Goal: Task Accomplishment & Management: Use online tool/utility

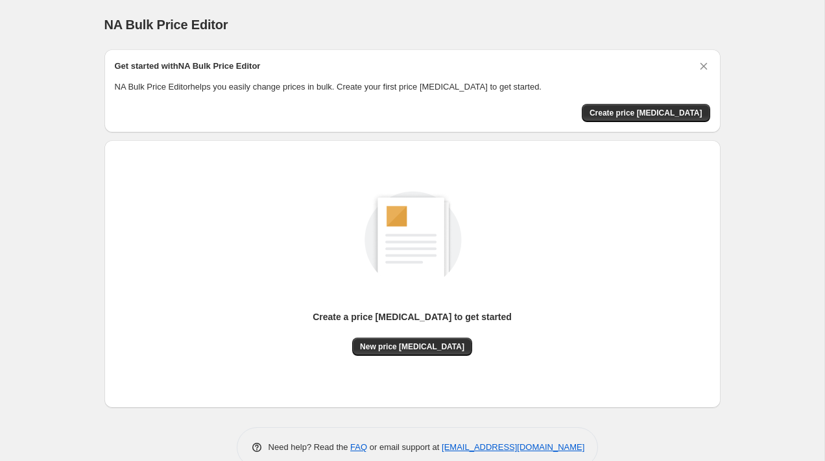
scroll to position [26, 0]
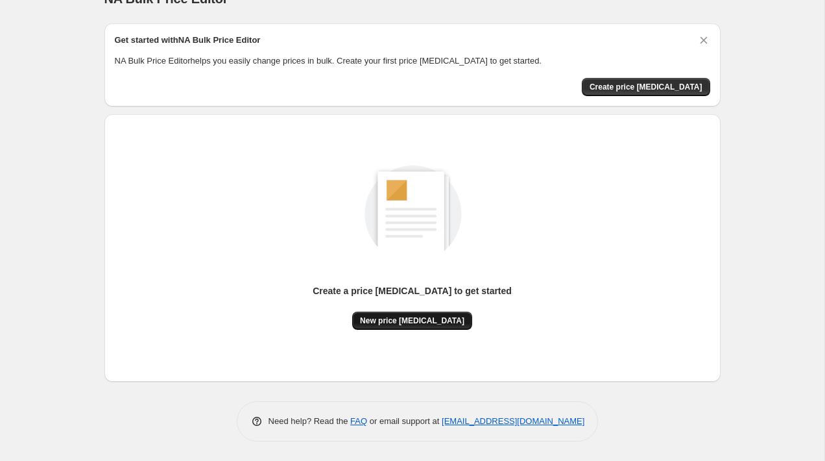
click at [430, 323] on span "New price change job" at bounding box center [412, 320] width 104 height 10
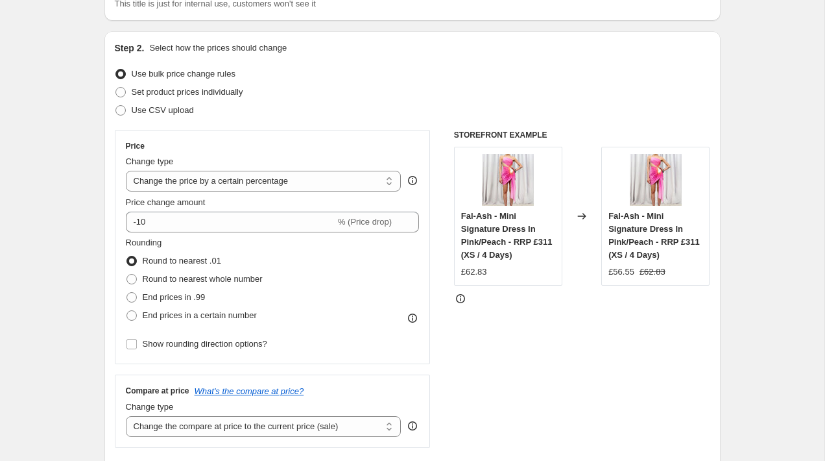
scroll to position [97, 0]
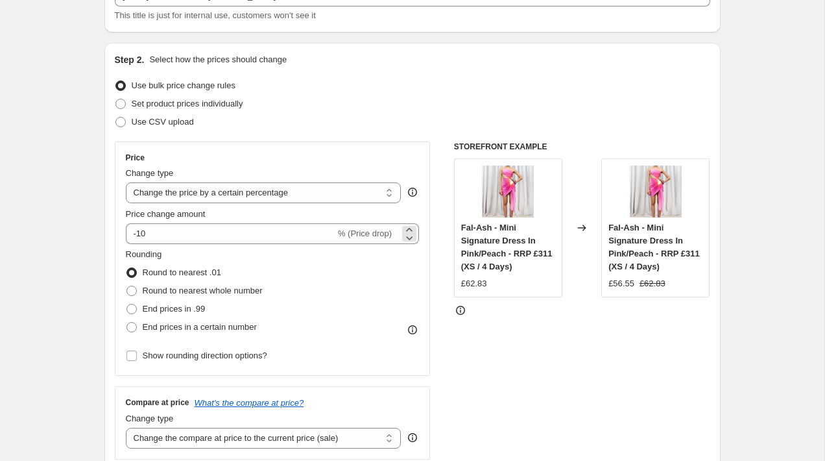
click at [338, 233] on span "% (Price drop)" at bounding box center [365, 233] width 54 height 10
click at [365, 194] on select "Change the price to a certain amount Change the price by a certain amount Chang…" at bounding box center [264, 192] width 276 height 21
select select "by"
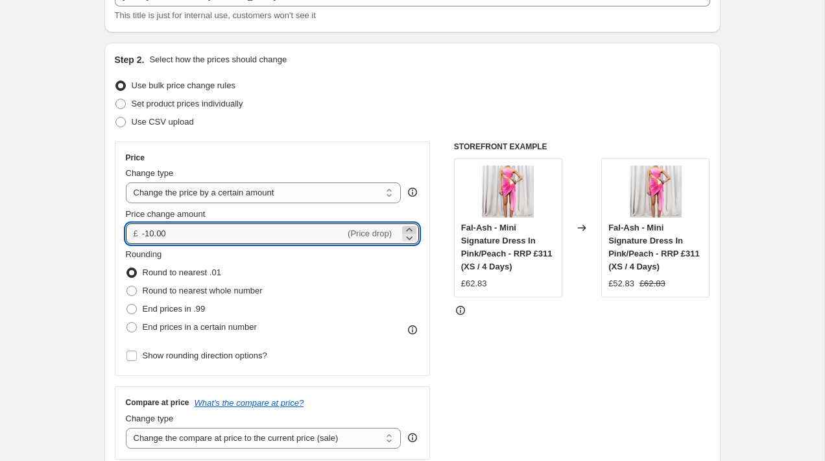
click at [409, 227] on icon at bounding box center [409, 229] width 13 height 13
click at [412, 236] on icon at bounding box center [410, 238] width 6 height 4
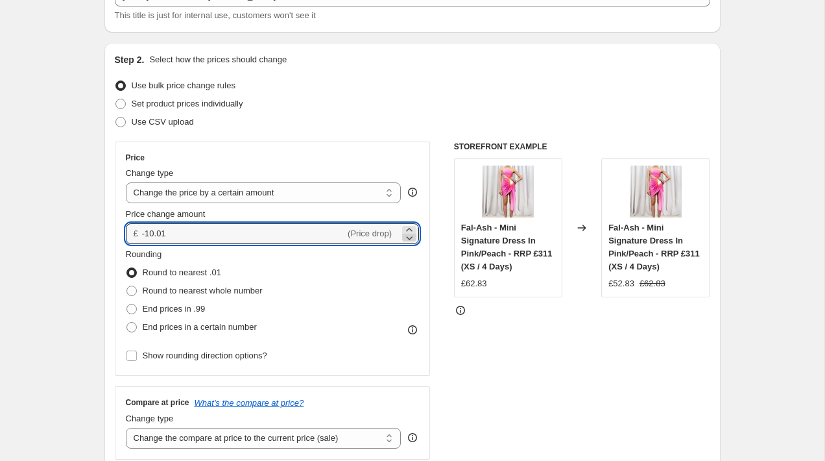
click at [411, 235] on icon at bounding box center [409, 237] width 13 height 13
type input "-10.02"
drag, startPoint x: 198, startPoint y: 236, endPoint x: 141, endPoint y: 229, distance: 56.8
click at [141, 229] on div "£ -10.02 (Price drop)" at bounding box center [273, 233] width 294 height 21
type input "12.00"
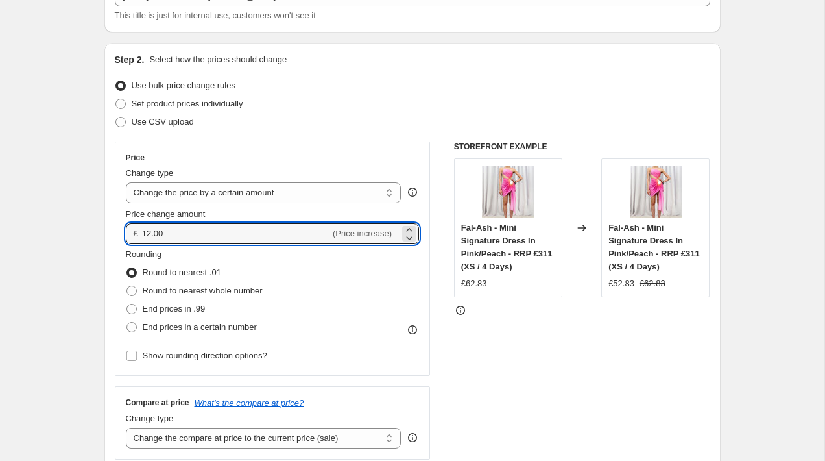
click at [467, 373] on div "STOREFRONT EXAMPLE Fal-Ash - Mini Signature Dress In Pink/Peach - RRP £311 (XS …" at bounding box center [582, 300] width 256 height 318
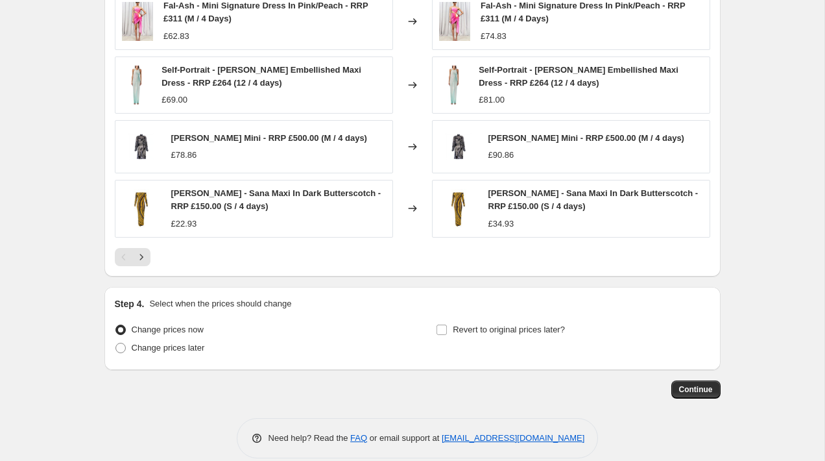
scroll to position [853, 0]
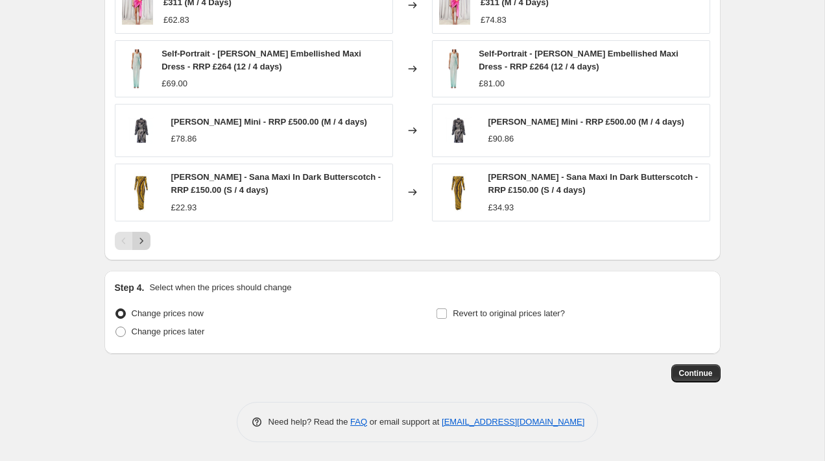
click at [139, 245] on icon "Next" at bounding box center [141, 240] width 13 height 13
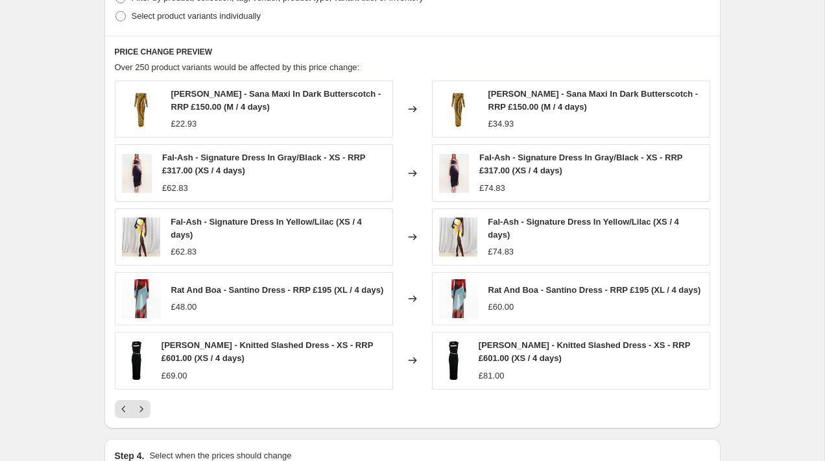
scroll to position [837, 0]
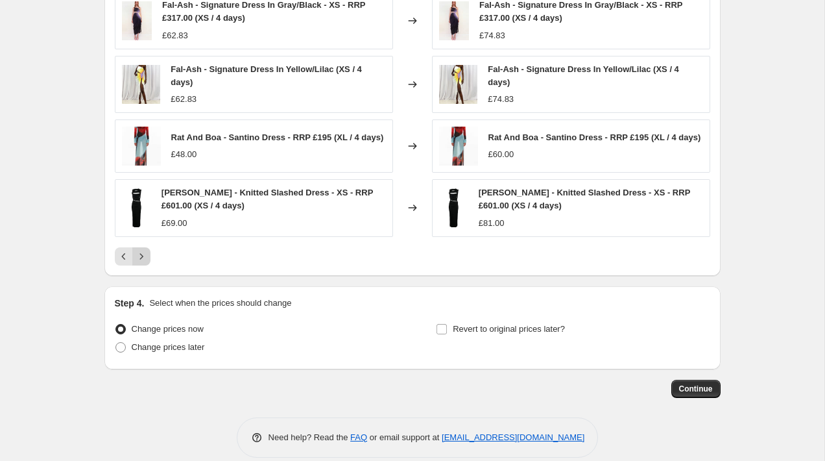
click at [149, 256] on button "Next" at bounding box center [141, 256] width 18 height 18
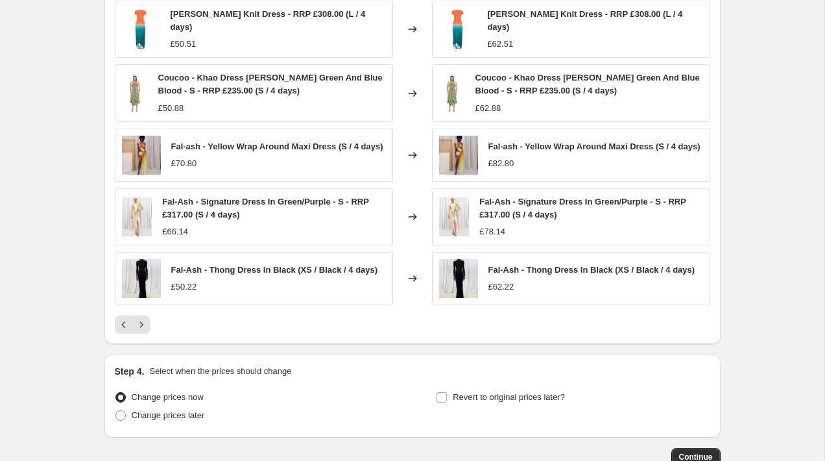
scroll to position [771, 0]
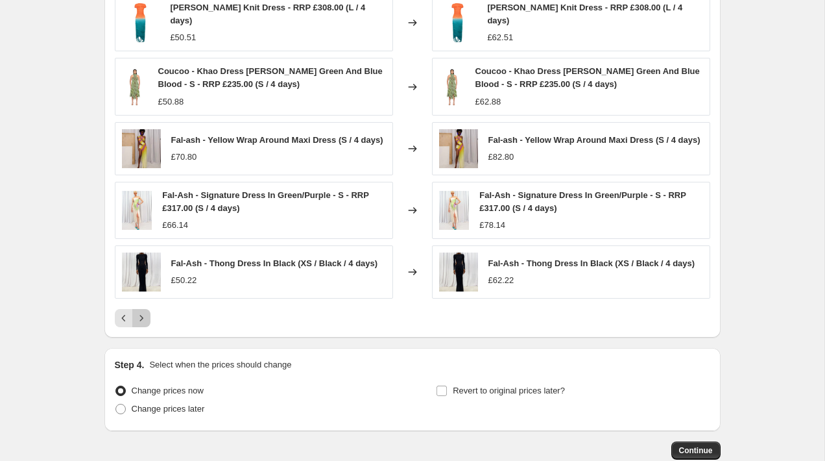
click at [145, 319] on icon "Next" at bounding box center [141, 318] width 13 height 13
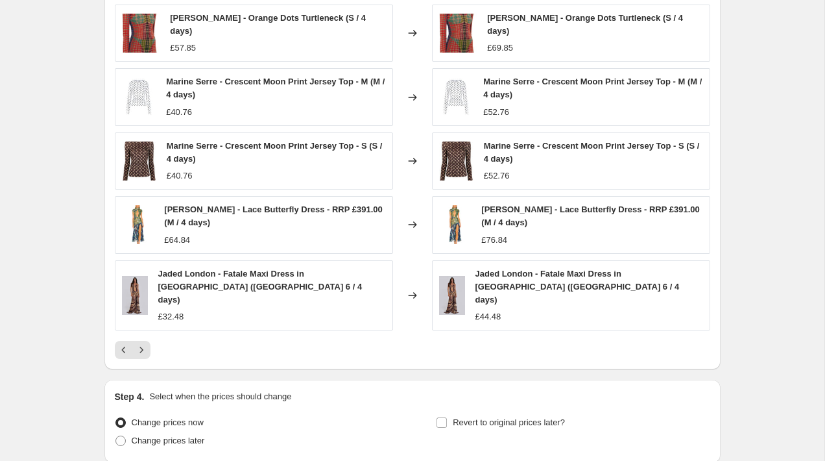
scroll to position [823, 0]
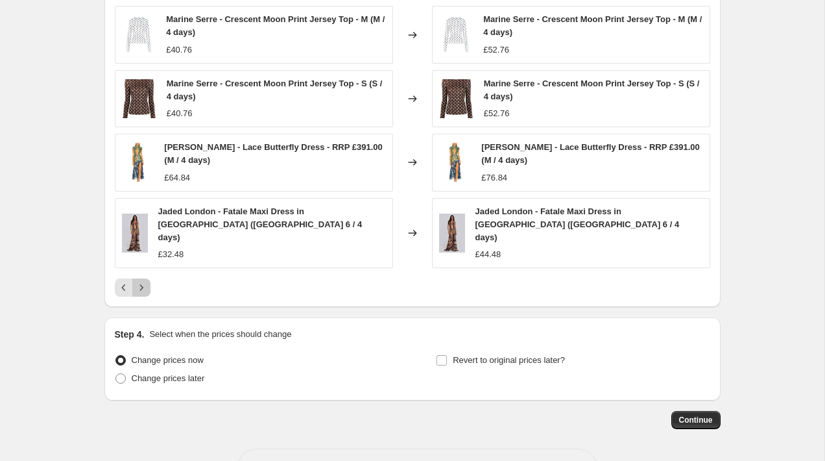
click at [148, 281] on button "Next" at bounding box center [141, 287] width 18 height 18
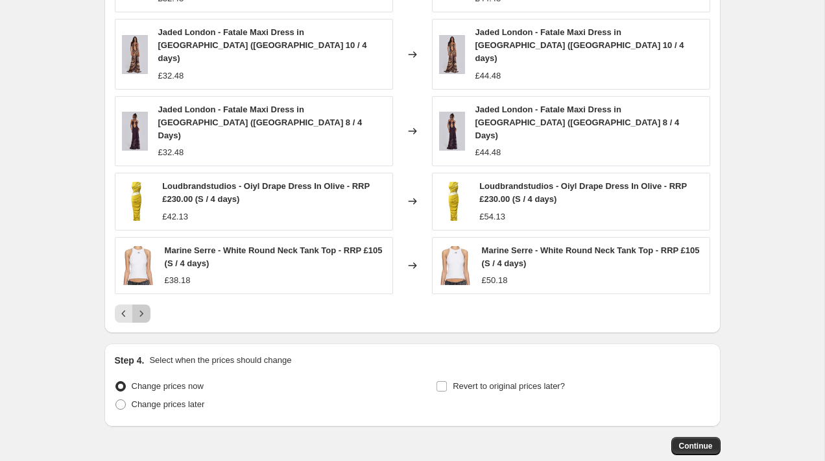
click at [146, 307] on icon "Next" at bounding box center [141, 313] width 13 height 13
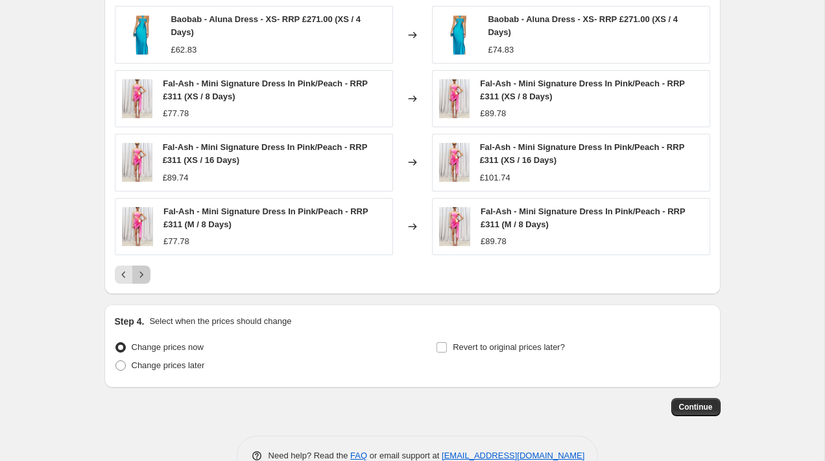
click at [142, 275] on icon "Next" at bounding box center [141, 274] width 13 height 13
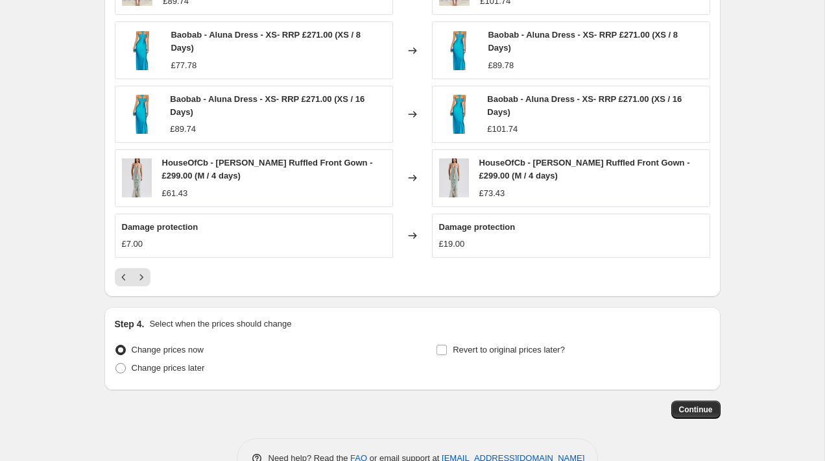
scroll to position [816, 0]
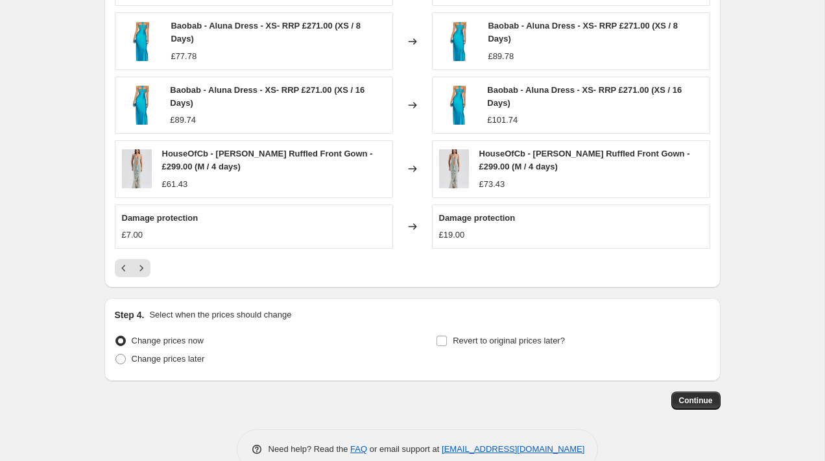
click at [269, 219] on div "Damage protection £7.00" at bounding box center [254, 226] width 278 height 44
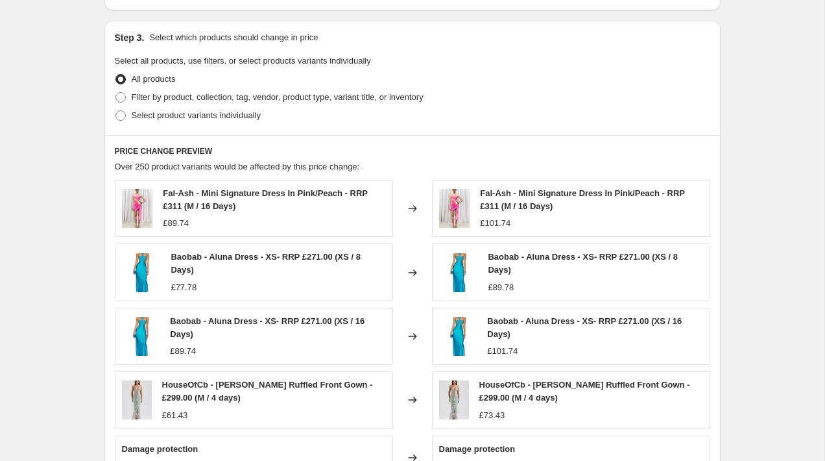
scroll to position [561, 0]
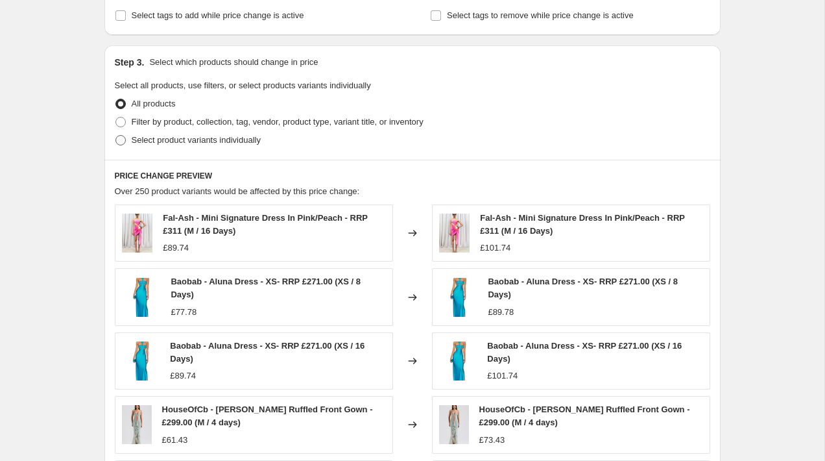
click at [120, 134] on span at bounding box center [121, 140] width 12 height 12
click at [116, 135] on input "Select product variants individually" at bounding box center [116, 135] width 1 height 1
radio input "true"
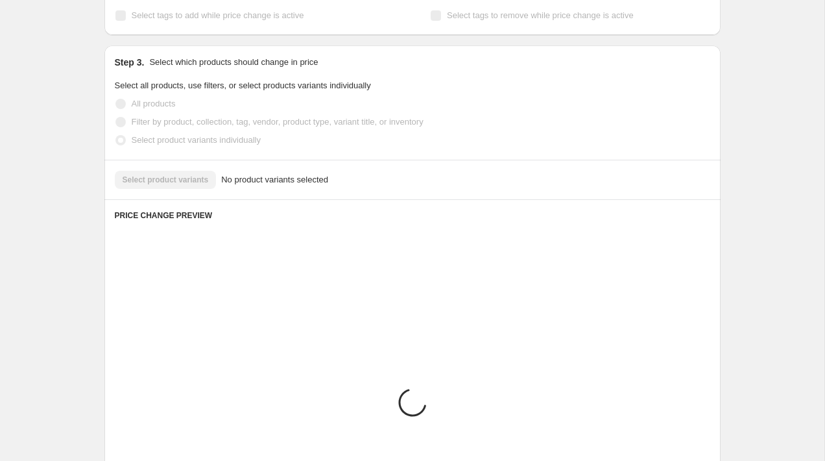
scroll to position [549, 0]
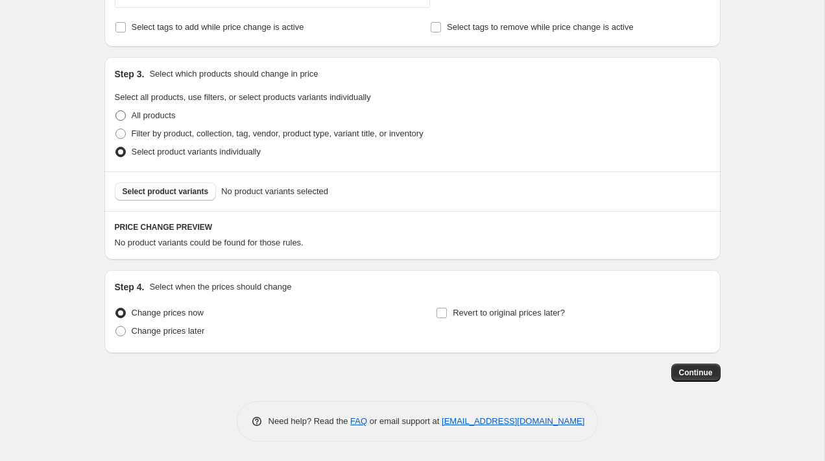
click at [121, 112] on span at bounding box center [121, 115] width 10 height 10
click at [116, 111] on input "All products" at bounding box center [116, 110] width 1 height 1
radio input "true"
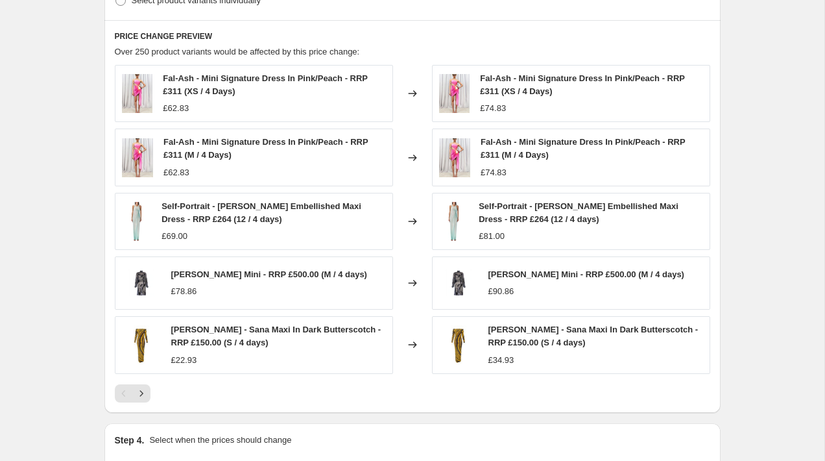
scroll to position [853, 0]
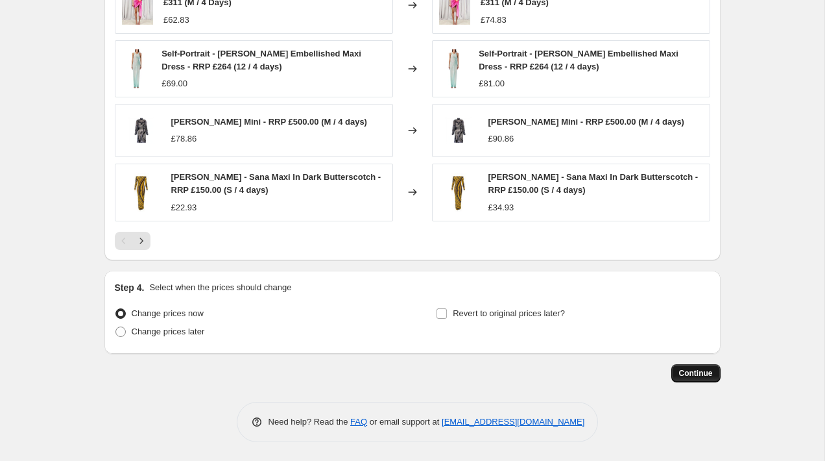
click at [694, 376] on span "Continue" at bounding box center [696, 373] width 34 height 10
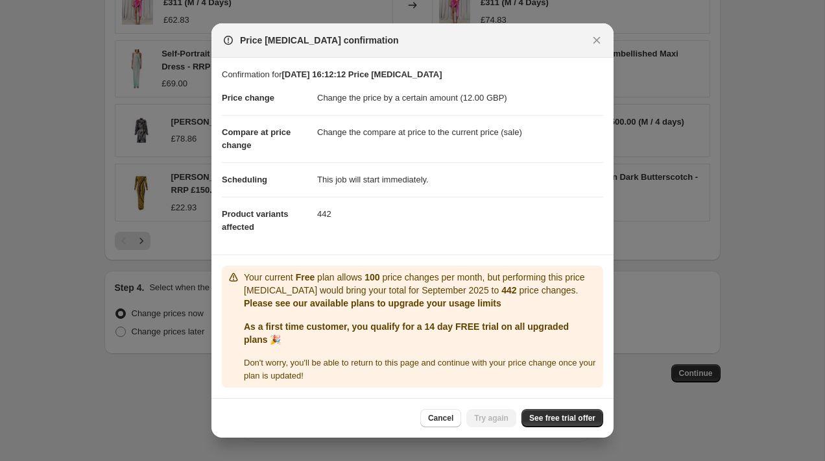
scroll to position [5, 0]
click at [576, 418] on span "See free trial offer" at bounding box center [563, 418] width 66 height 10
click at [443, 417] on span "Cancel" at bounding box center [440, 418] width 25 height 10
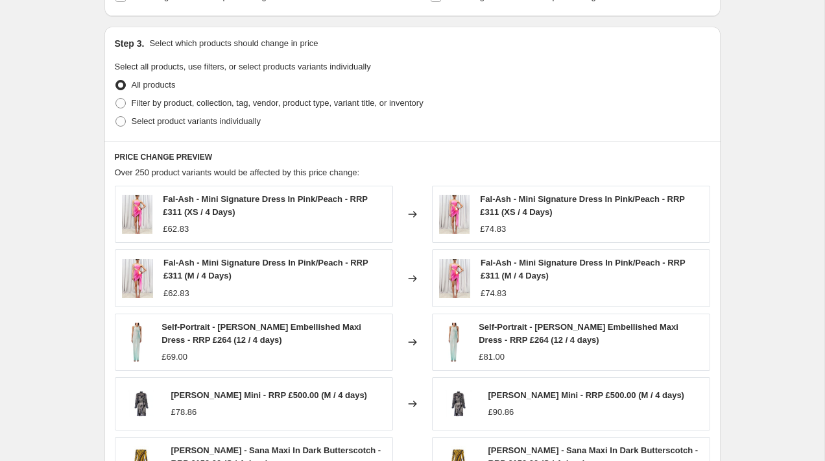
scroll to position [594, 0]
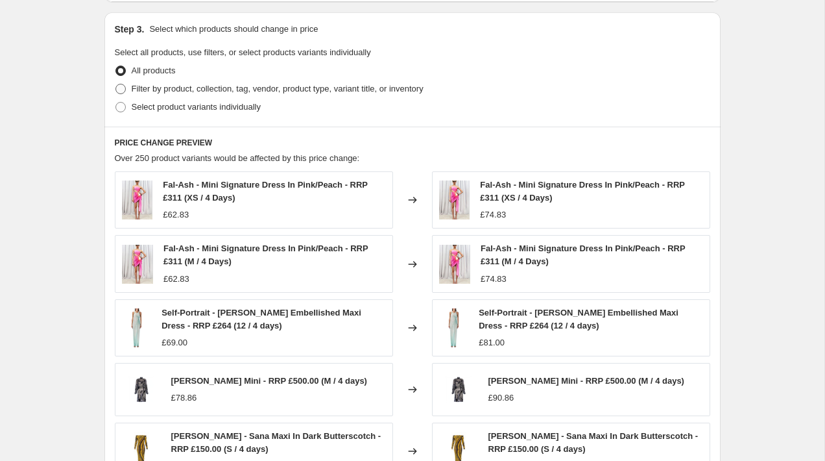
click at [119, 87] on span at bounding box center [121, 89] width 10 height 10
click at [116, 84] on input "Filter by product, collection, tag, vendor, product type, variant title, or inv…" at bounding box center [116, 84] width 1 height 1
radio input "true"
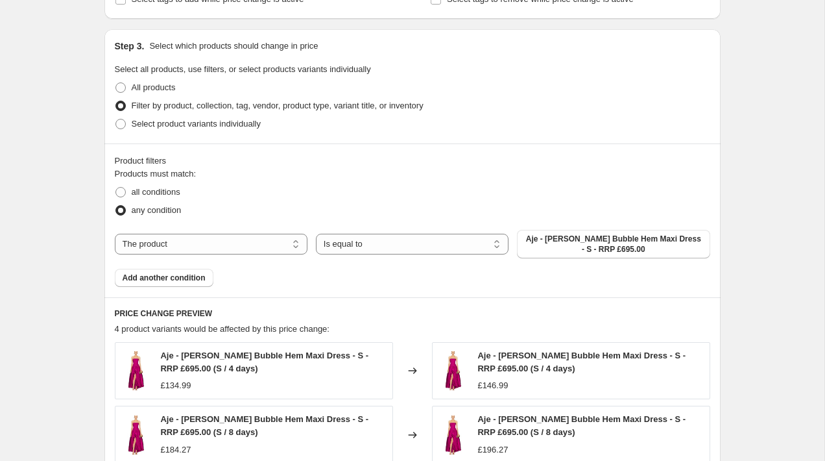
scroll to position [595, 0]
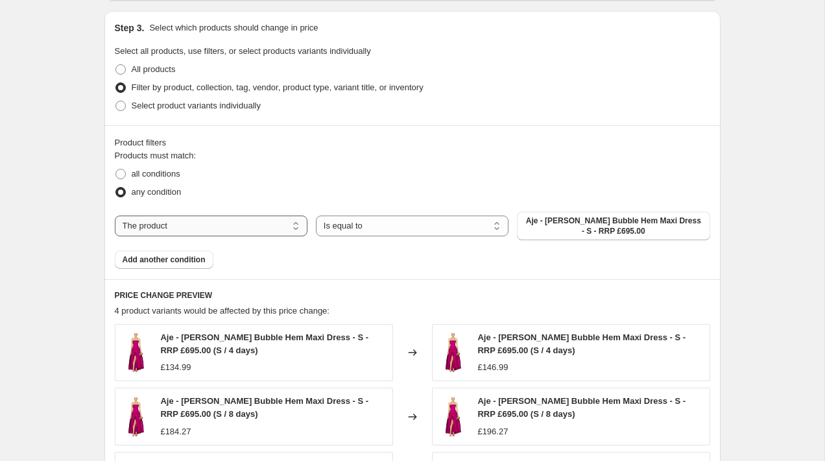
click at [273, 225] on select "The product The product's collection The product's vendor The product's type Th…" at bounding box center [211, 225] width 193 height 21
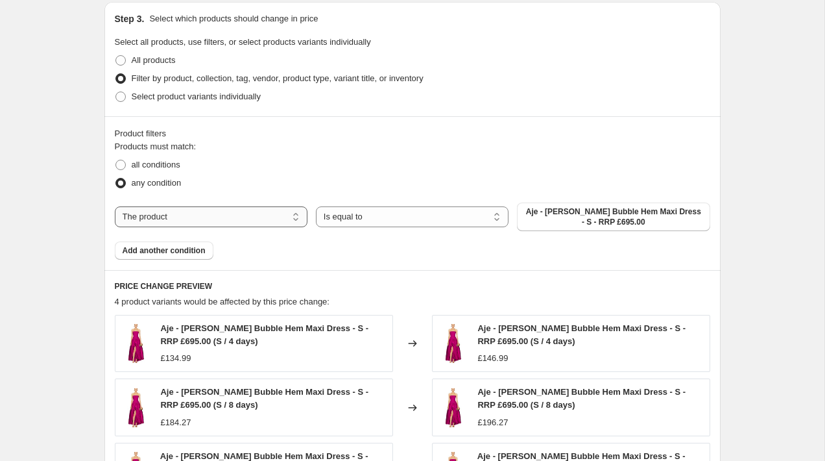
click at [283, 219] on select "The product The product's collection The product's vendor The product's type Th…" at bounding box center [211, 216] width 193 height 21
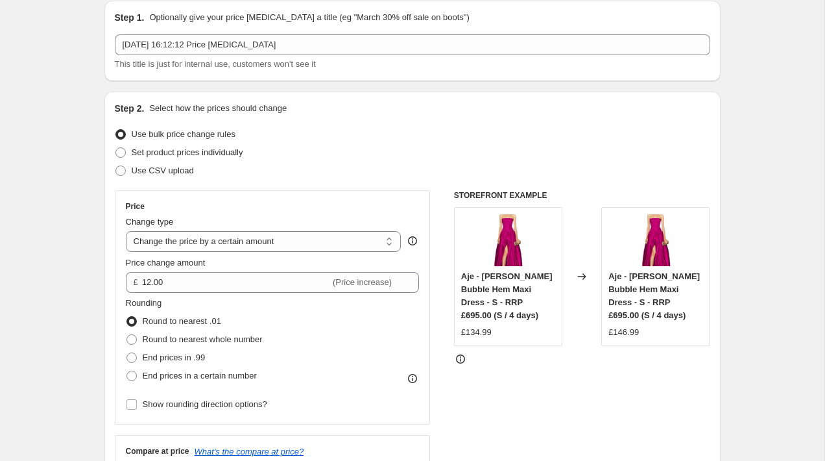
scroll to position [0, 0]
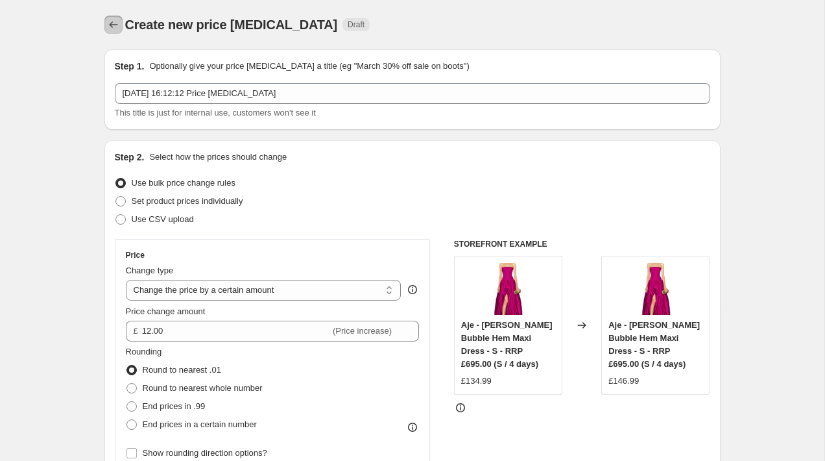
click at [121, 23] on button "Price change jobs" at bounding box center [113, 25] width 18 height 18
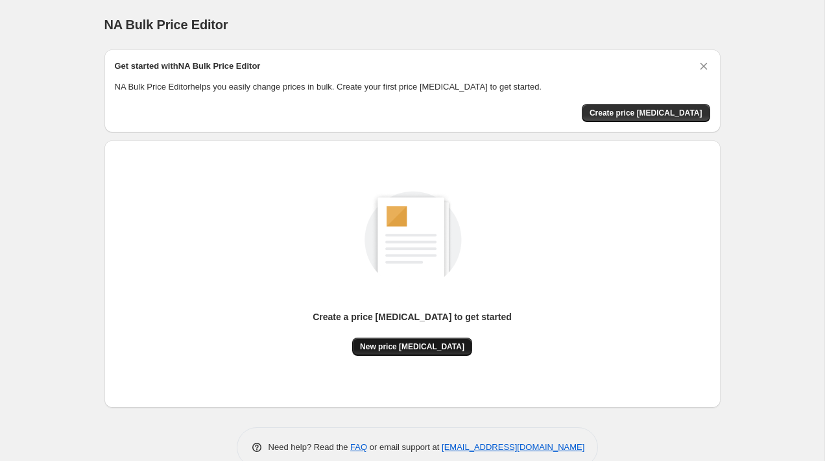
click at [432, 343] on span "New price change job" at bounding box center [412, 346] width 104 height 10
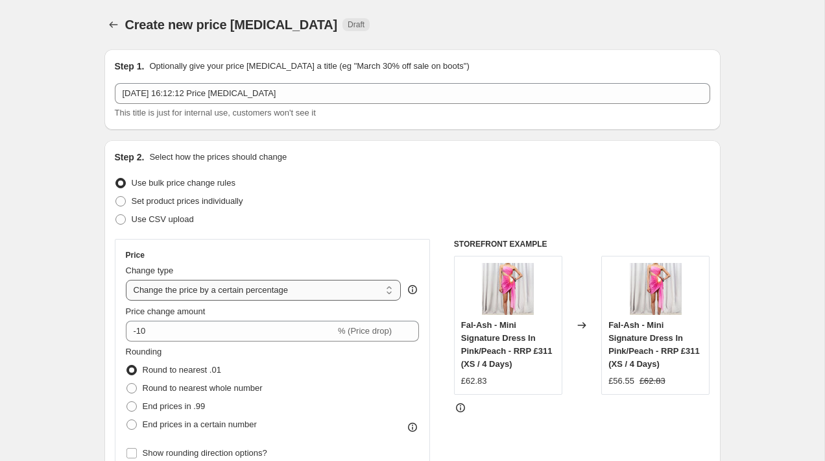
click at [297, 299] on select "Change the price to a certain amount Change the price by a certain amount Chang…" at bounding box center [264, 290] width 276 height 21
select select "by"
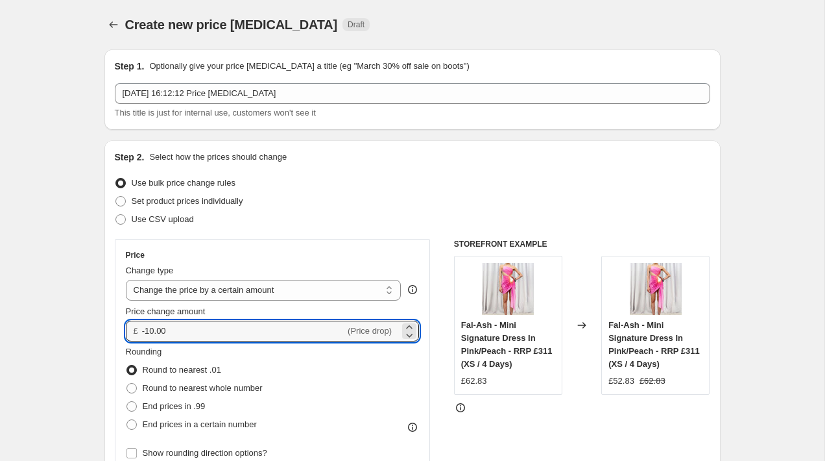
drag, startPoint x: 213, startPoint y: 326, endPoint x: 112, endPoint y: 324, distance: 101.3
click at [111, 324] on div "Step 2. Select how the prices should change Use bulk price change rules Set pro…" at bounding box center [412, 368] width 617 height 456
type input "12.00"
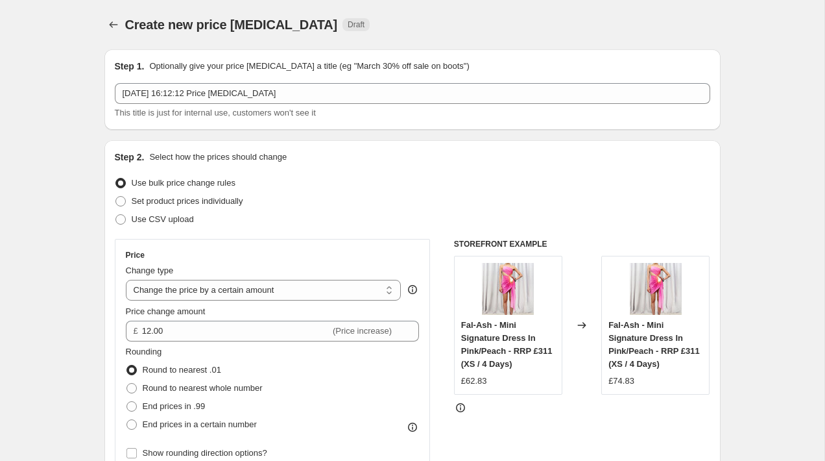
click at [434, 367] on div "Price Change type Change the price to a certain amount Change the price by a ce…" at bounding box center [413, 398] width 596 height 318
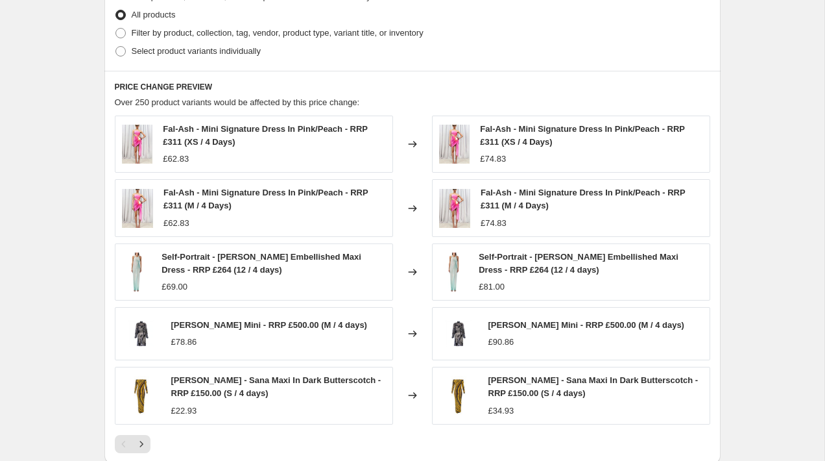
scroll to position [686, 0]
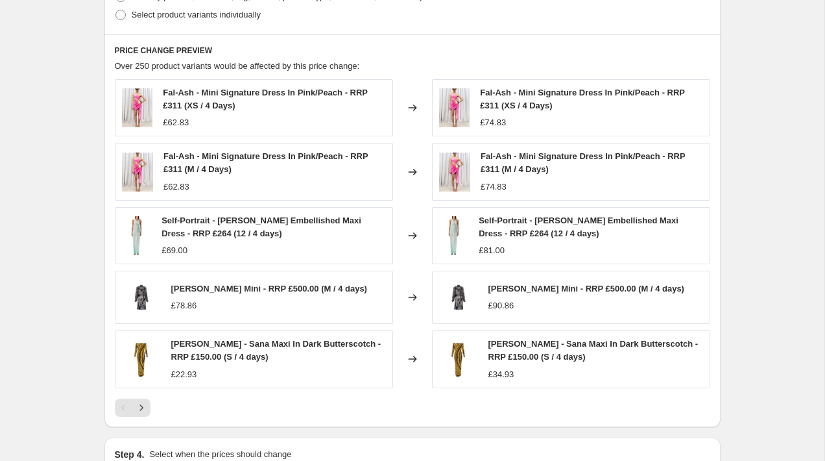
click at [134, 369] on img at bounding box center [141, 358] width 39 height 39
click at [214, 341] on span "Mina Novski - Sana Maxi In Dark Butterscotch - RRP £150.00 (S / 4 days)" at bounding box center [276, 350] width 210 height 23
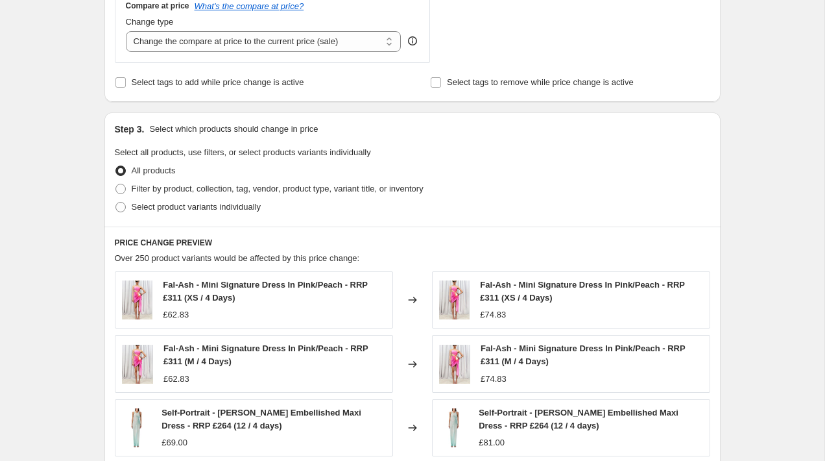
scroll to position [853, 0]
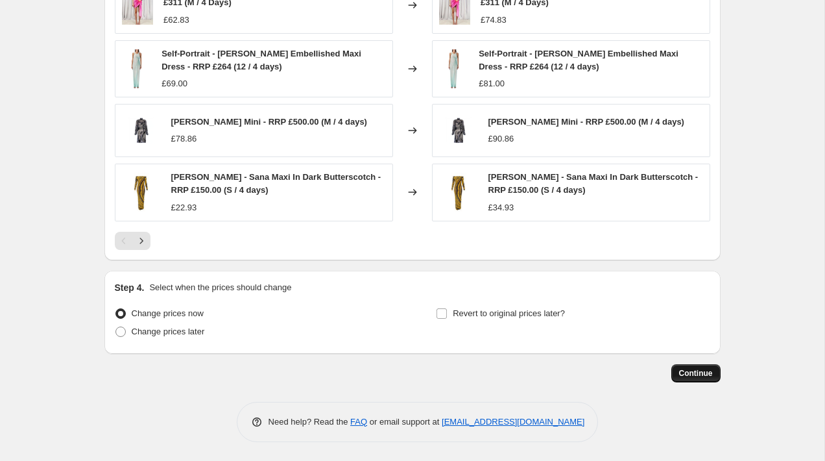
click at [687, 369] on span "Continue" at bounding box center [696, 373] width 34 height 10
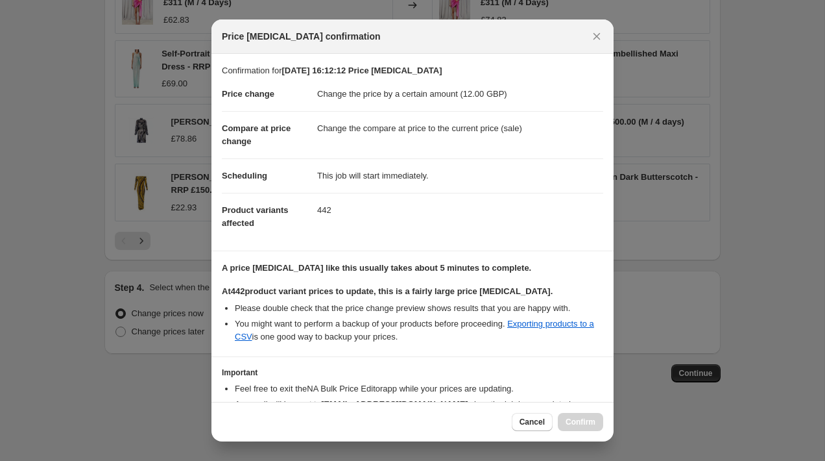
scroll to position [77, 0]
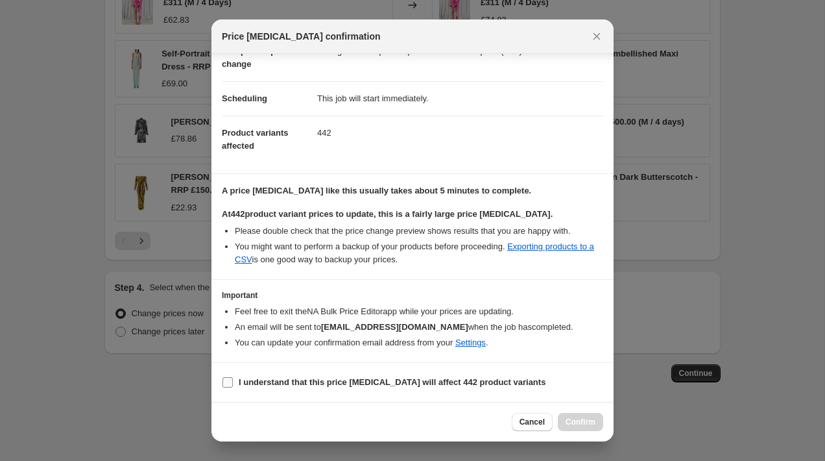
click at [231, 382] on input "I understand that this price change job will affect 442 product variants" at bounding box center [228, 382] width 10 height 10
checkbox input "true"
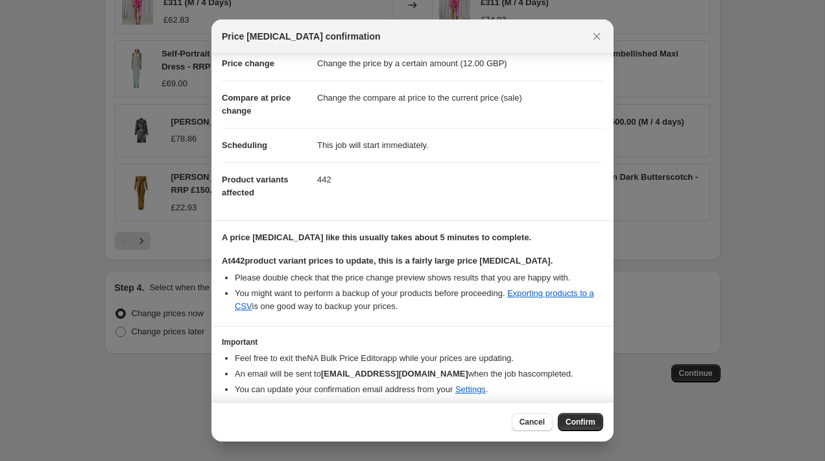
scroll to position [0, 0]
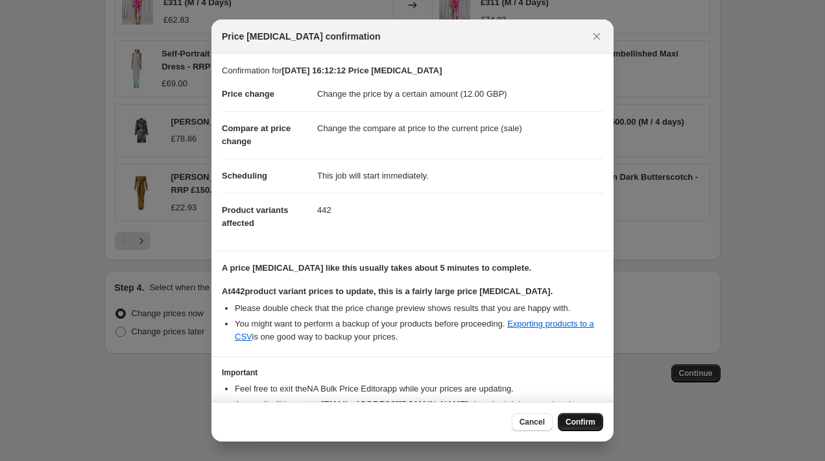
click at [586, 424] on span "Confirm" at bounding box center [581, 422] width 30 height 10
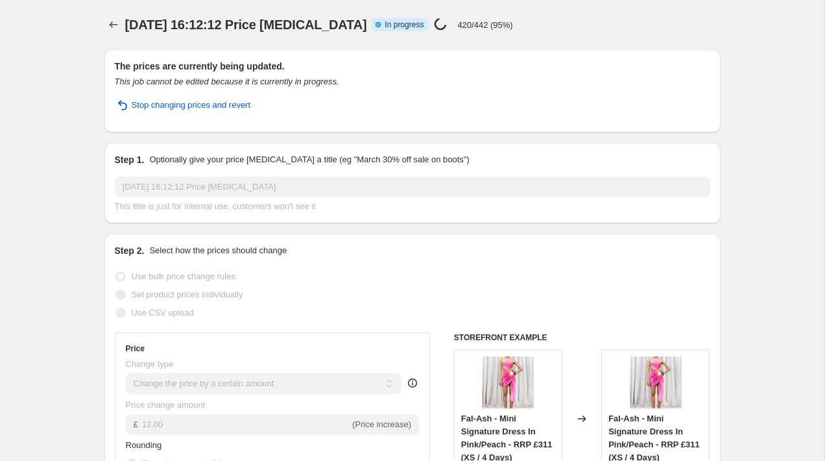
select select "by"
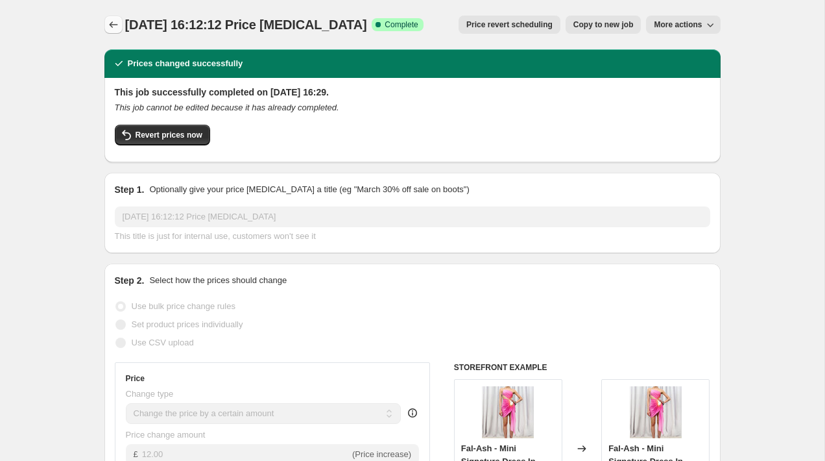
click at [110, 27] on icon "Price change jobs" at bounding box center [113, 24] width 13 height 13
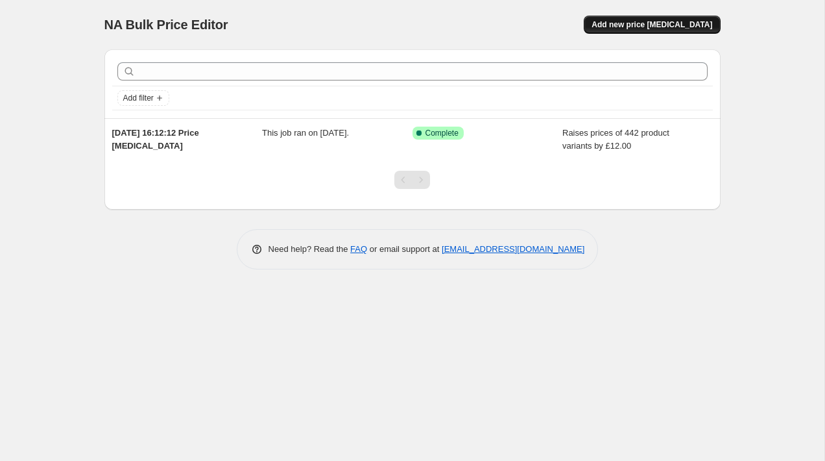
click at [631, 31] on button "Add new price change job" at bounding box center [652, 25] width 136 height 18
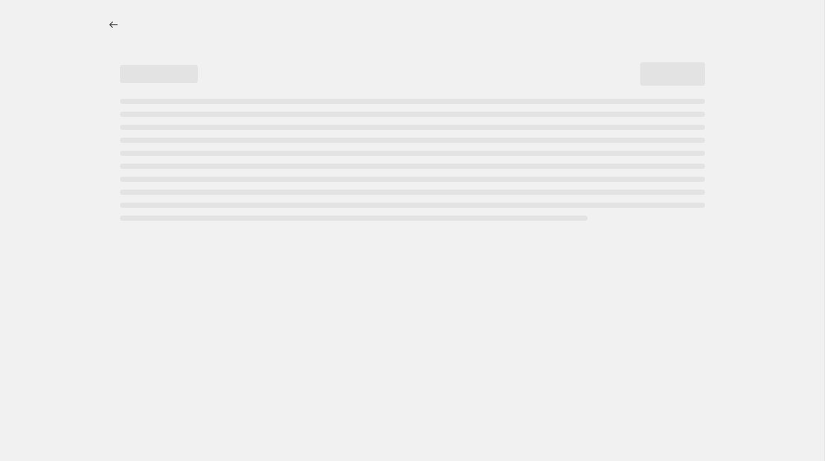
select select "percentage"
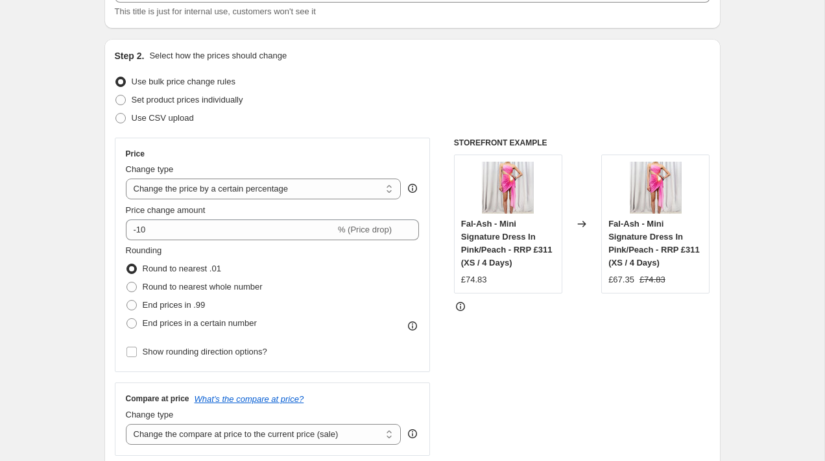
scroll to position [126, 0]
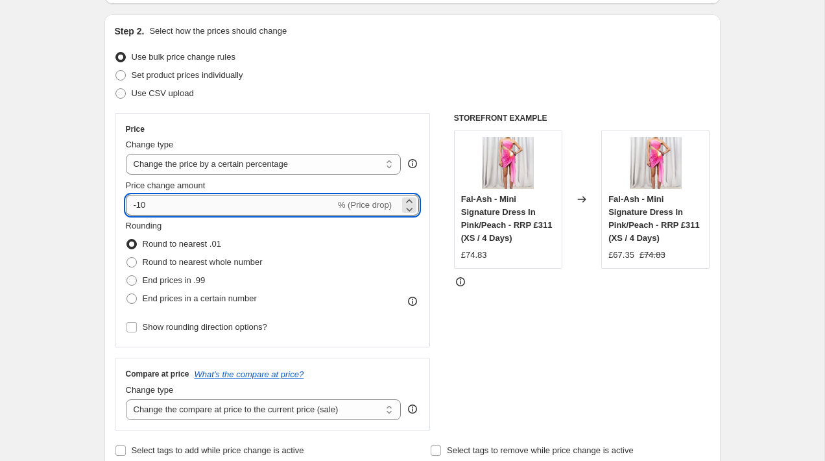
click at [178, 210] on input "-10" at bounding box center [231, 205] width 210 height 21
type input "-1"
type input "0"
click at [245, 158] on select "Change the price to a certain amount Change the price by a certain amount Chang…" at bounding box center [264, 164] width 276 height 21
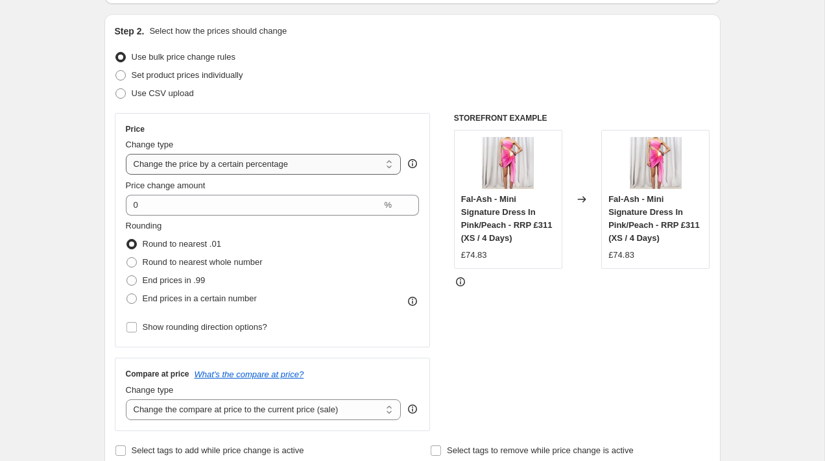
select select "by"
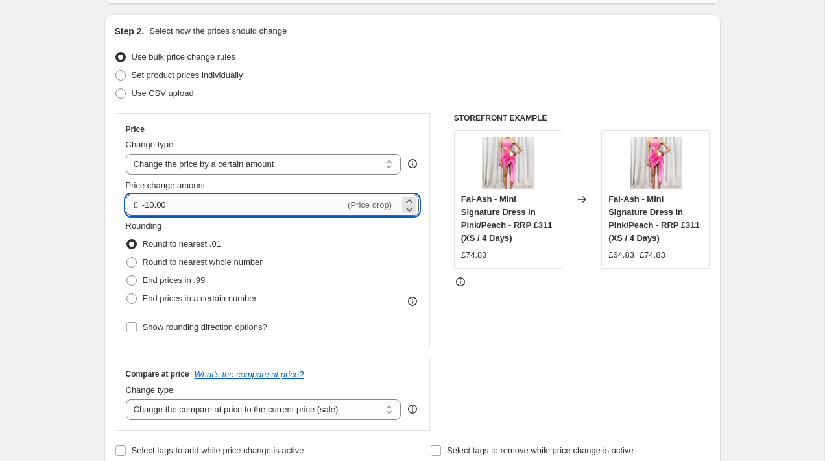
click at [221, 205] on input "-10.00" at bounding box center [243, 205] width 203 height 21
type input "-12.00"
click at [642, 331] on div "STOREFRONT EXAMPLE Fal-Ash - Mini Signature Dress In Pink/Peach - RRP £311 (XS …" at bounding box center [582, 272] width 256 height 318
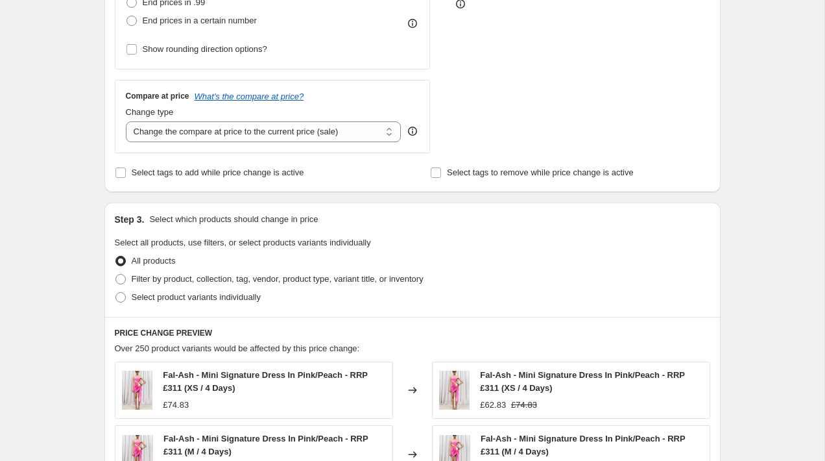
scroll to position [409, 0]
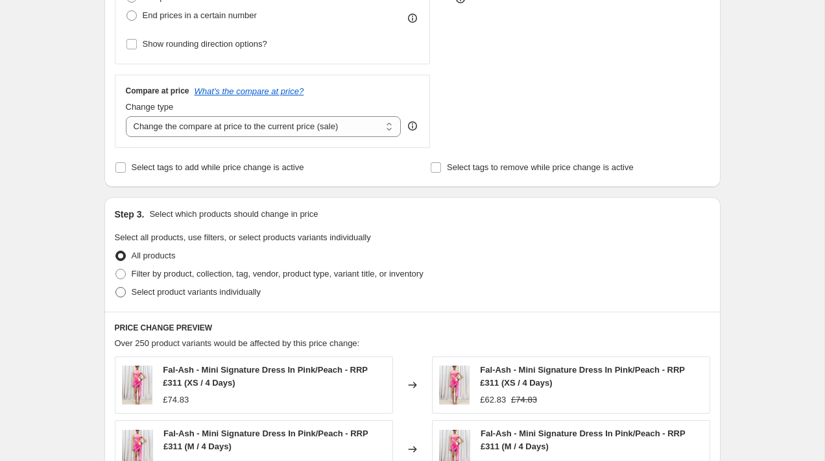
click at [121, 287] on span at bounding box center [121, 292] width 10 height 10
click at [116, 287] on input "Select product variants individually" at bounding box center [116, 287] width 1 height 1
radio input "true"
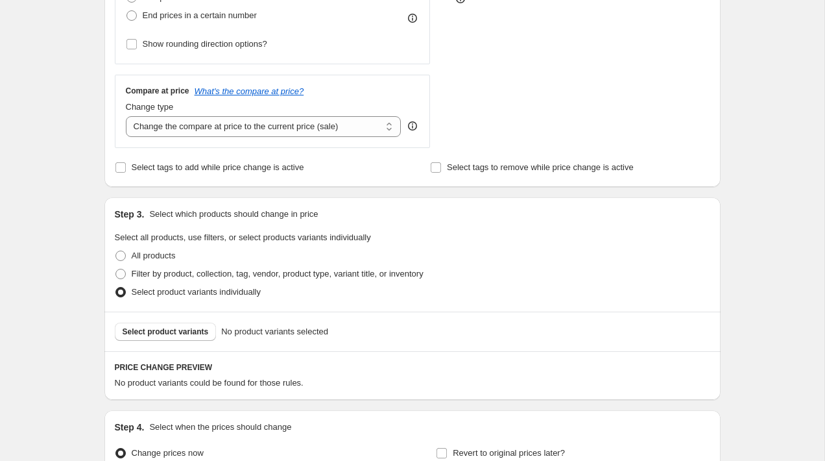
scroll to position [549, 0]
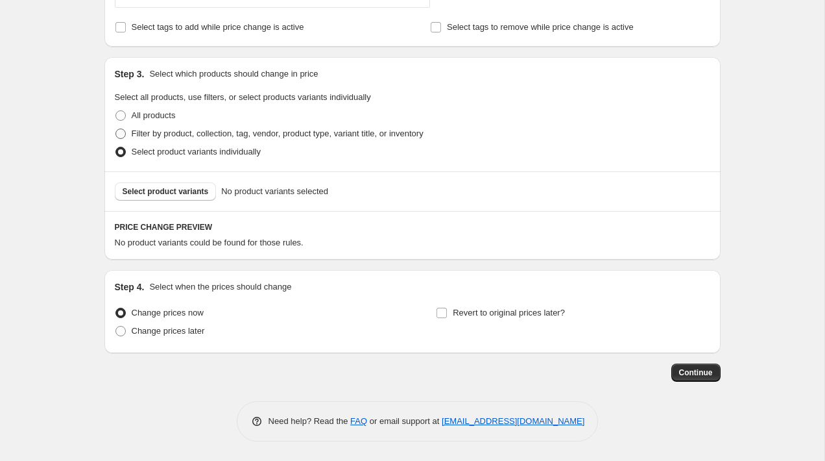
click at [119, 133] on span at bounding box center [121, 133] width 10 height 10
click at [116, 129] on input "Filter by product, collection, tag, vendor, product type, variant title, or inv…" at bounding box center [116, 128] width 1 height 1
radio input "true"
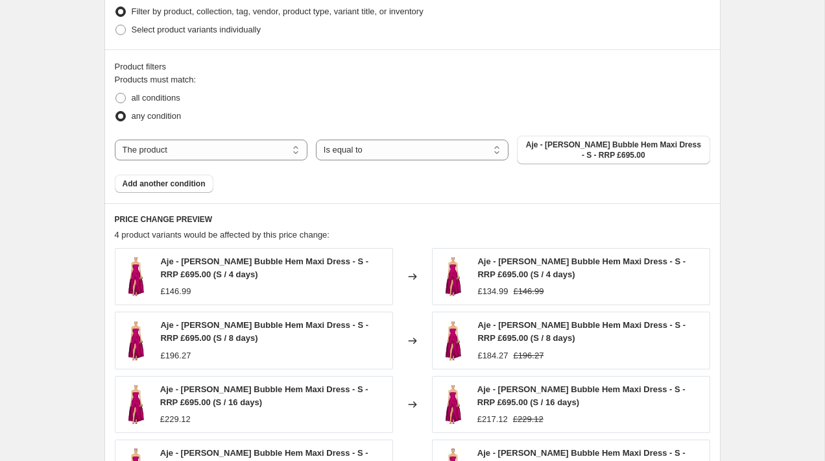
scroll to position [673, 0]
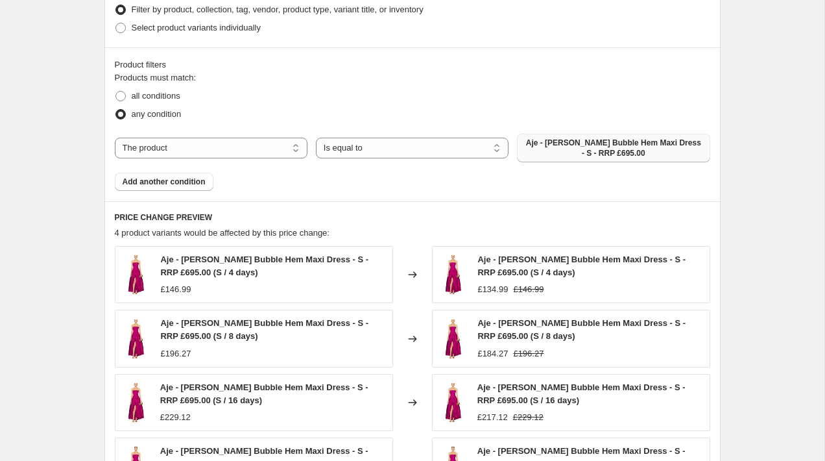
click at [563, 151] on span "Aje - Violette Bubble Hem Maxi Dress - S - RRP £695.00" at bounding box center [613, 148] width 177 height 21
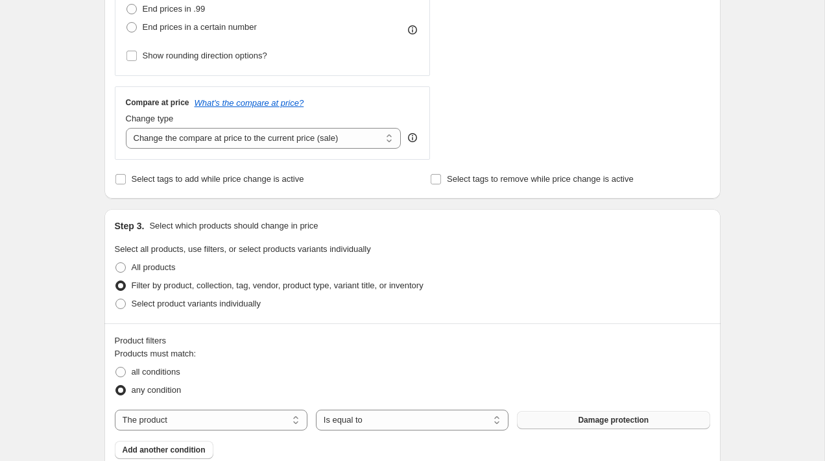
scroll to position [0, 0]
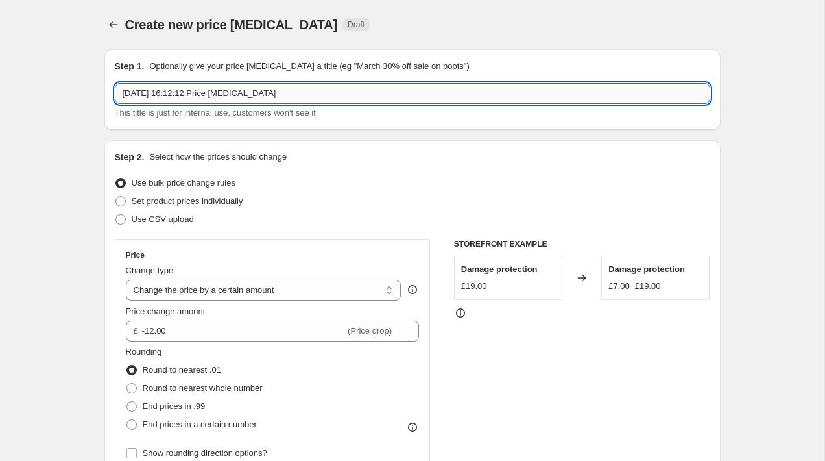
drag, startPoint x: 309, startPoint y: 96, endPoint x: 217, endPoint y: 93, distance: 92.2
click at [217, 93] on input "9 Sept 2025, 16:12:12 Price change job" at bounding box center [413, 93] width 596 height 21
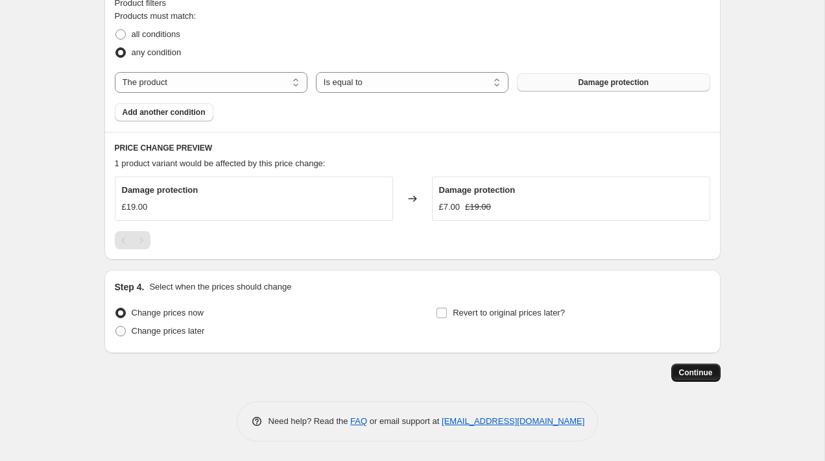
type input "9 Sept 2025, 16:12:12 Revert Damage Protection Price"
click at [703, 369] on span "Continue" at bounding box center [696, 372] width 34 height 10
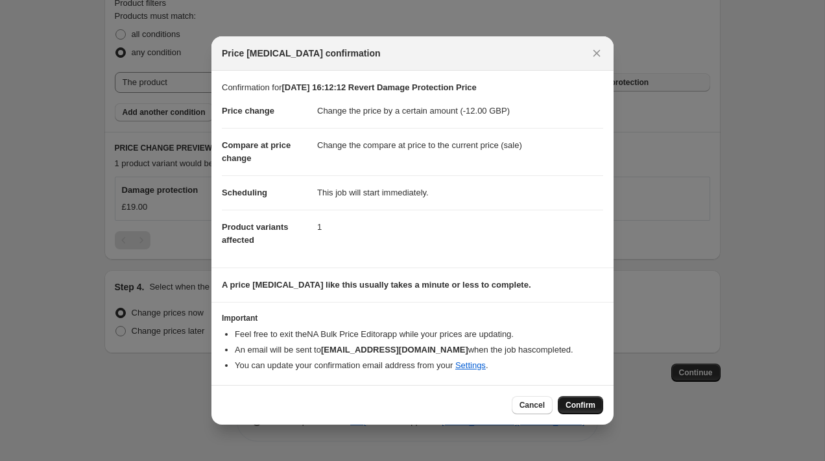
click at [588, 400] on span "Confirm" at bounding box center [581, 405] width 30 height 10
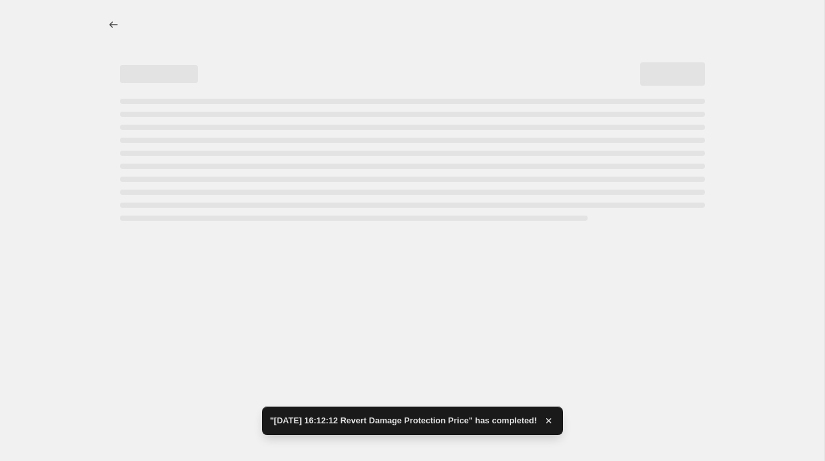
select select "by"
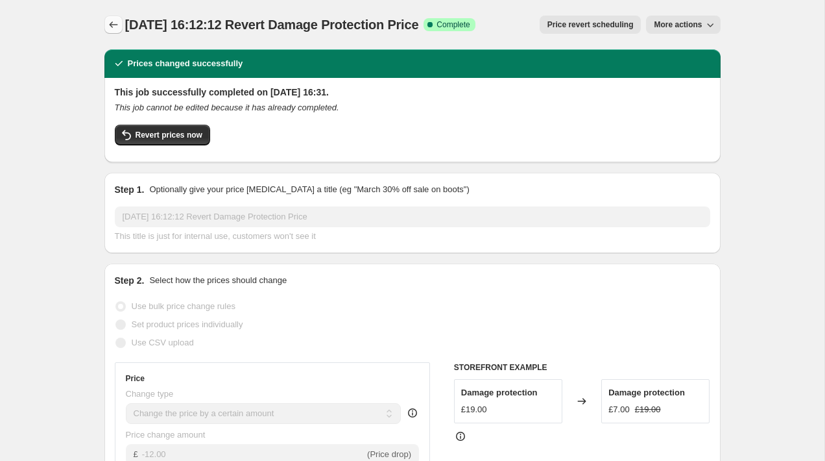
click at [111, 25] on icon "Price change jobs" at bounding box center [113, 24] width 13 height 13
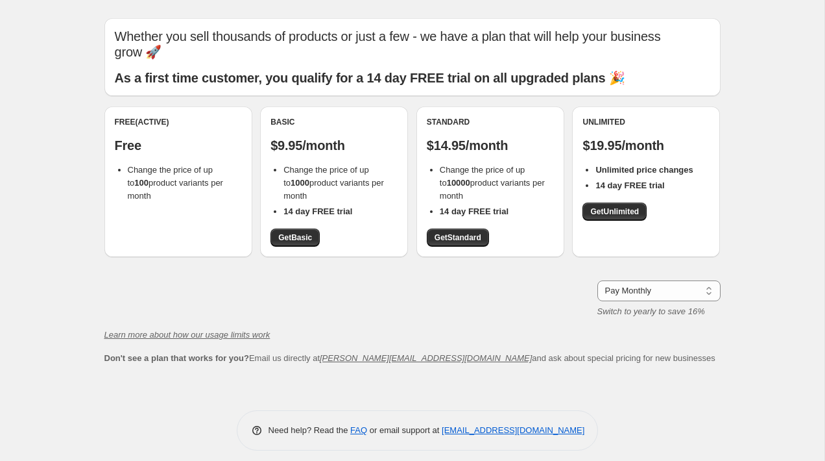
scroll to position [40, 0]
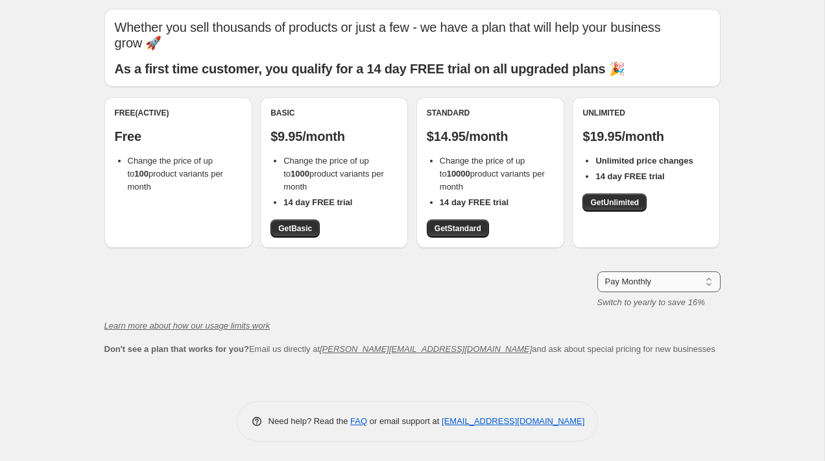
click at [648, 272] on select "Pay Monthly Pay Yearly (Save 16%)" at bounding box center [659, 281] width 123 height 21
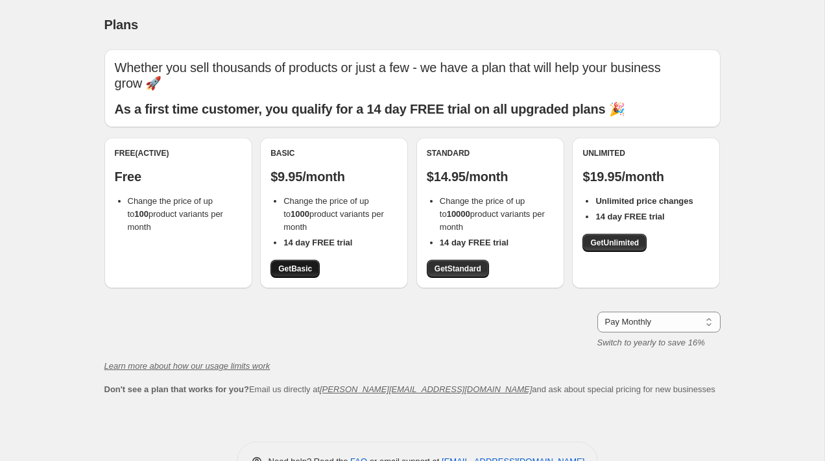
click at [315, 274] on link "Get Basic" at bounding box center [295, 269] width 49 height 18
